Goal: Transaction & Acquisition: Purchase product/service

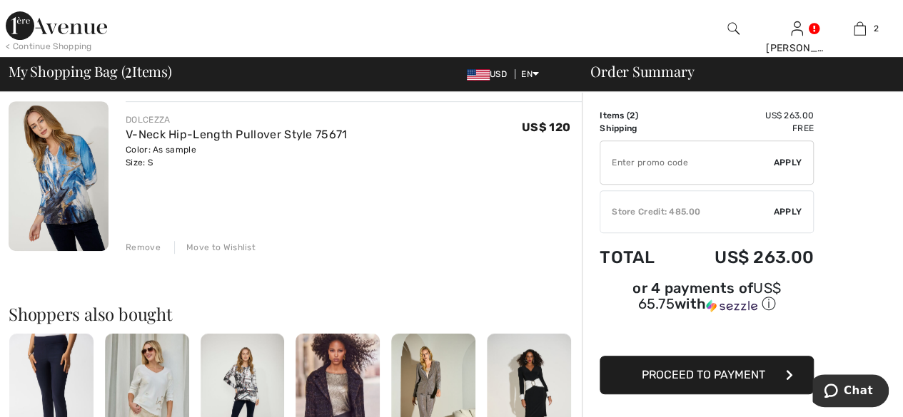
scroll to position [143, 0]
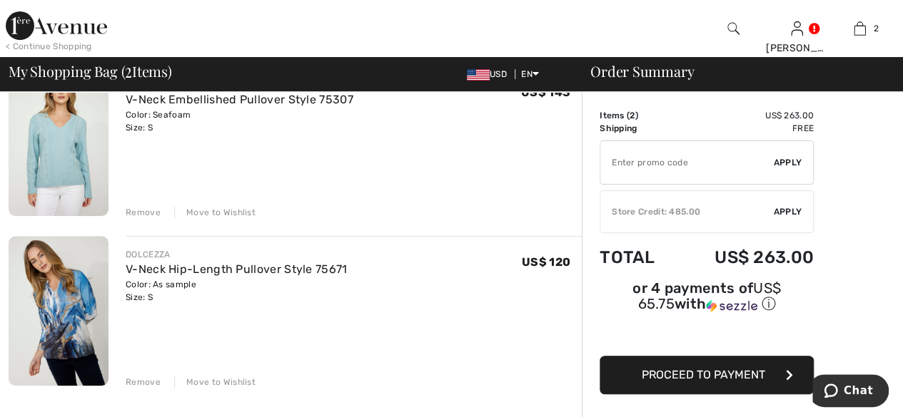
click at [703, 368] on span "Proceed to Payment" at bounding box center [702, 375] width 123 height 14
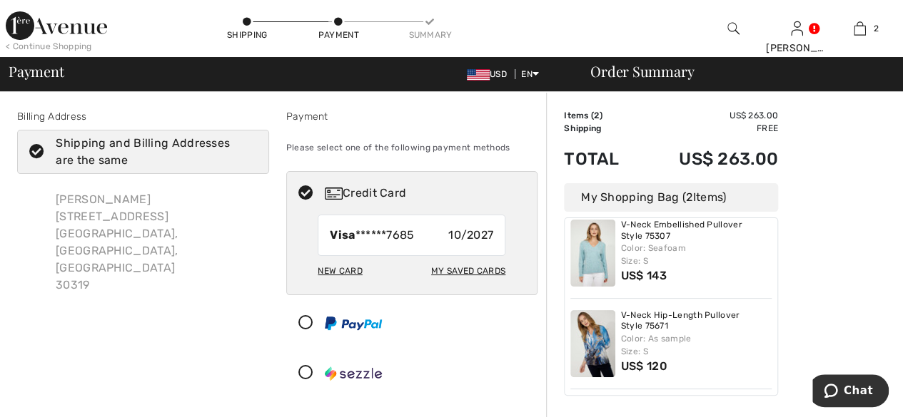
click at [311, 201] on icon at bounding box center [306, 193] width 38 height 15
radio input "true"
click at [649, 74] on div "Order Summary" at bounding box center [733, 71] width 321 height 14
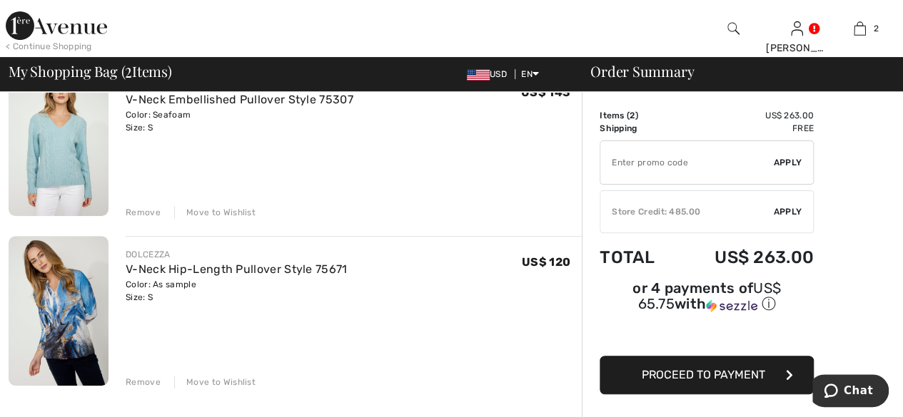
click at [788, 213] on span "Apply" at bounding box center [787, 212] width 29 height 13
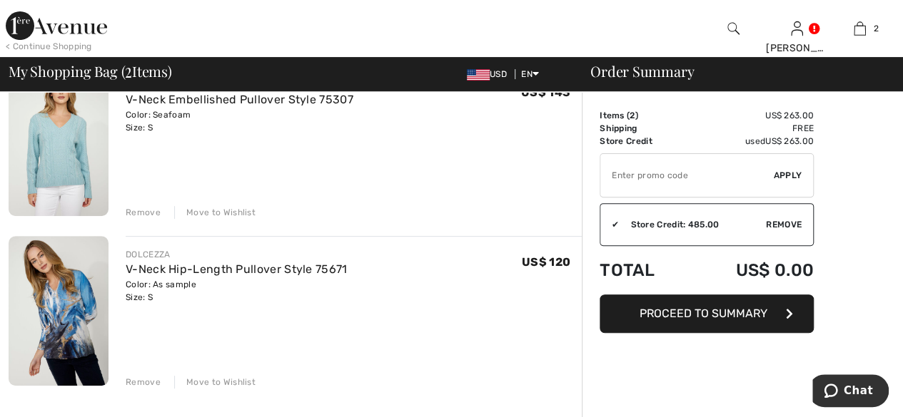
click at [731, 319] on span "Proceed to Summary" at bounding box center [703, 314] width 128 height 14
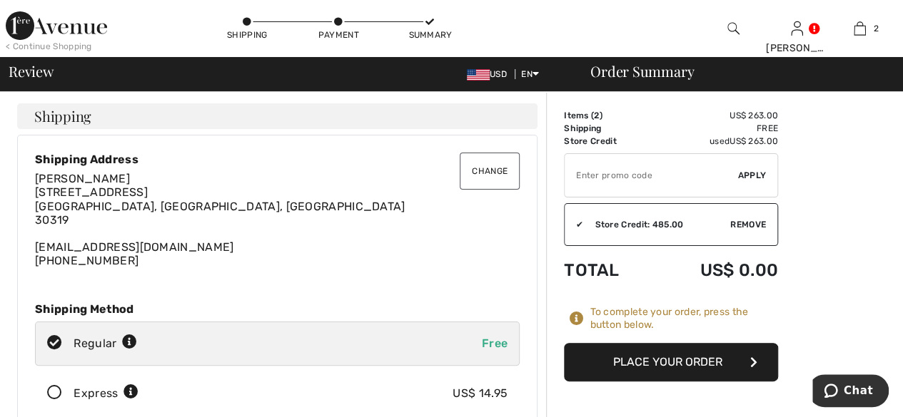
click at [661, 378] on button "Place Your Order" at bounding box center [671, 362] width 214 height 39
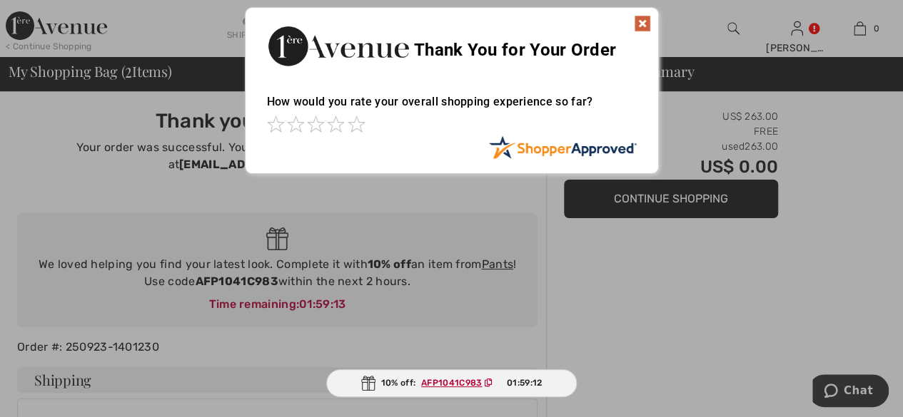
click at [640, 19] on img at bounding box center [642, 23] width 17 height 17
